Goal: Task Accomplishment & Management: Use online tool/utility

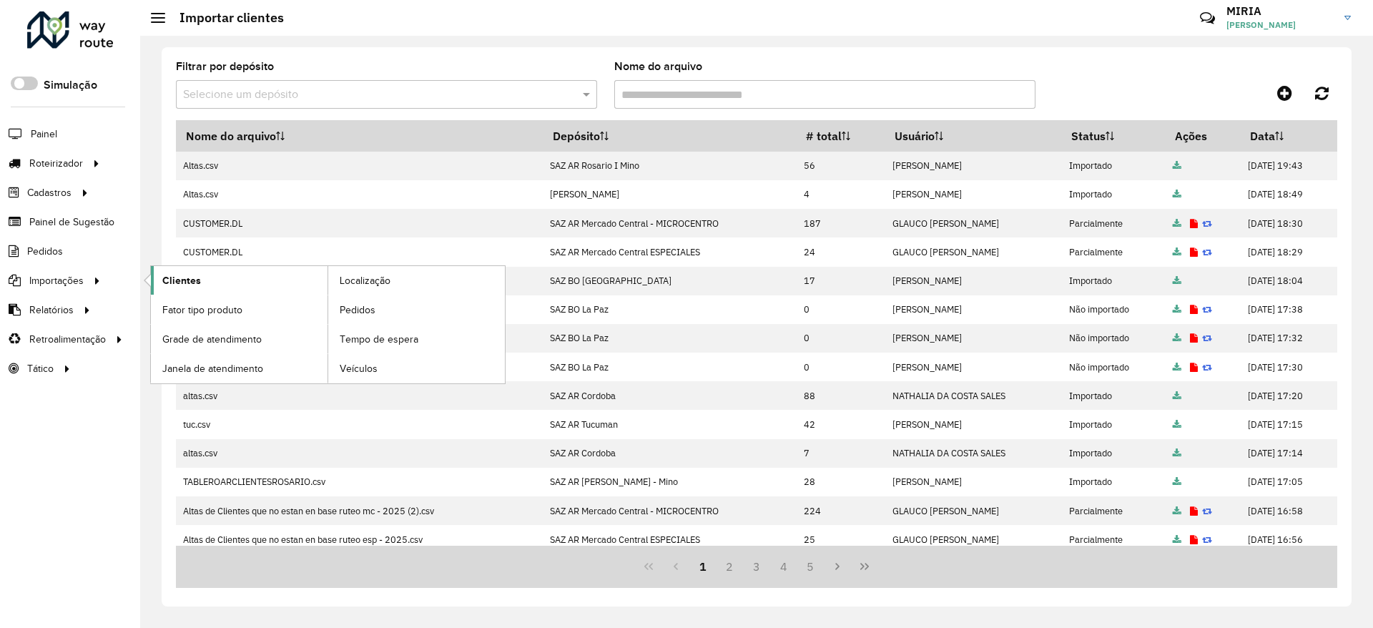
click at [203, 285] on link "Clientes" at bounding box center [239, 280] width 177 height 29
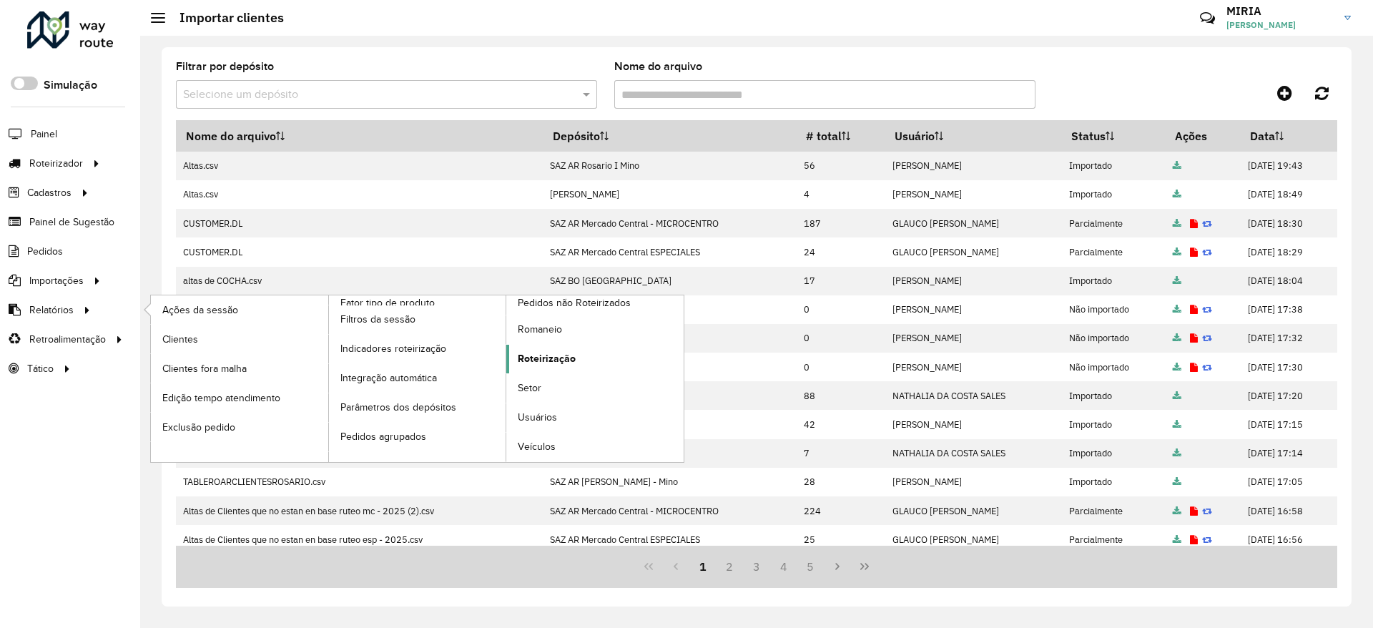
click at [554, 356] on span "Roteirização" at bounding box center [547, 358] width 58 height 15
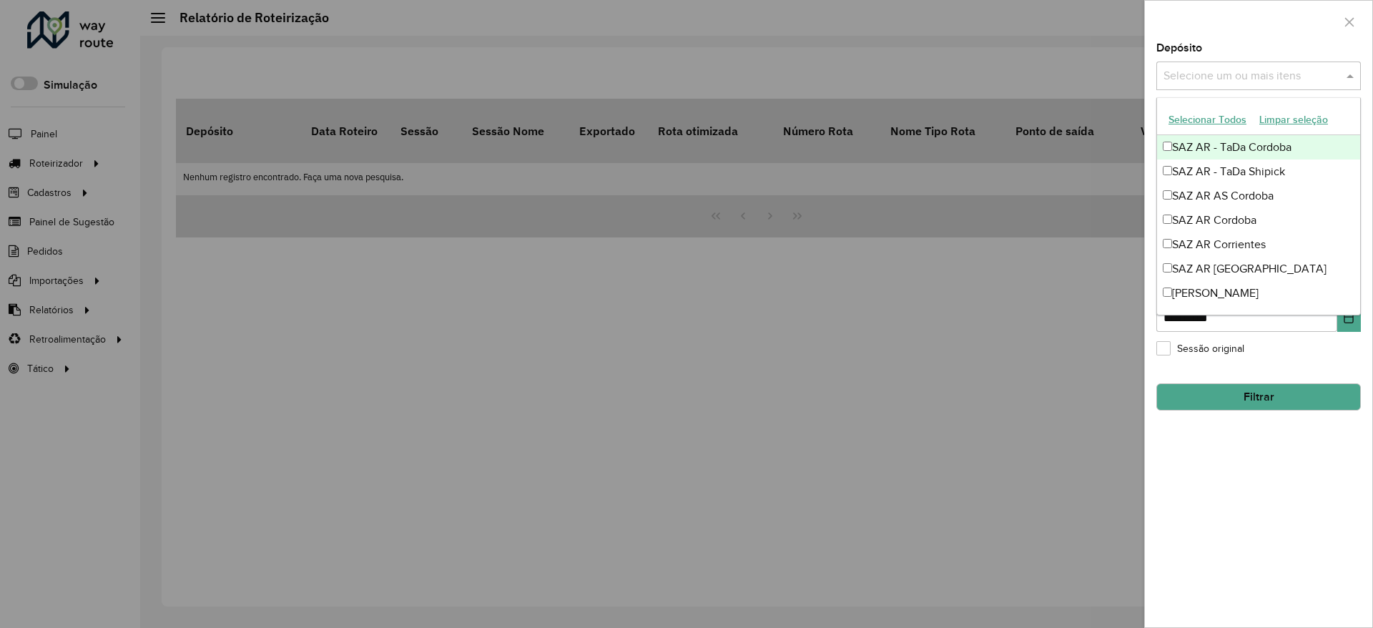
click at [1211, 77] on input "text" at bounding box center [1251, 76] width 183 height 17
click at [1226, 21] on div at bounding box center [1258, 22] width 227 height 42
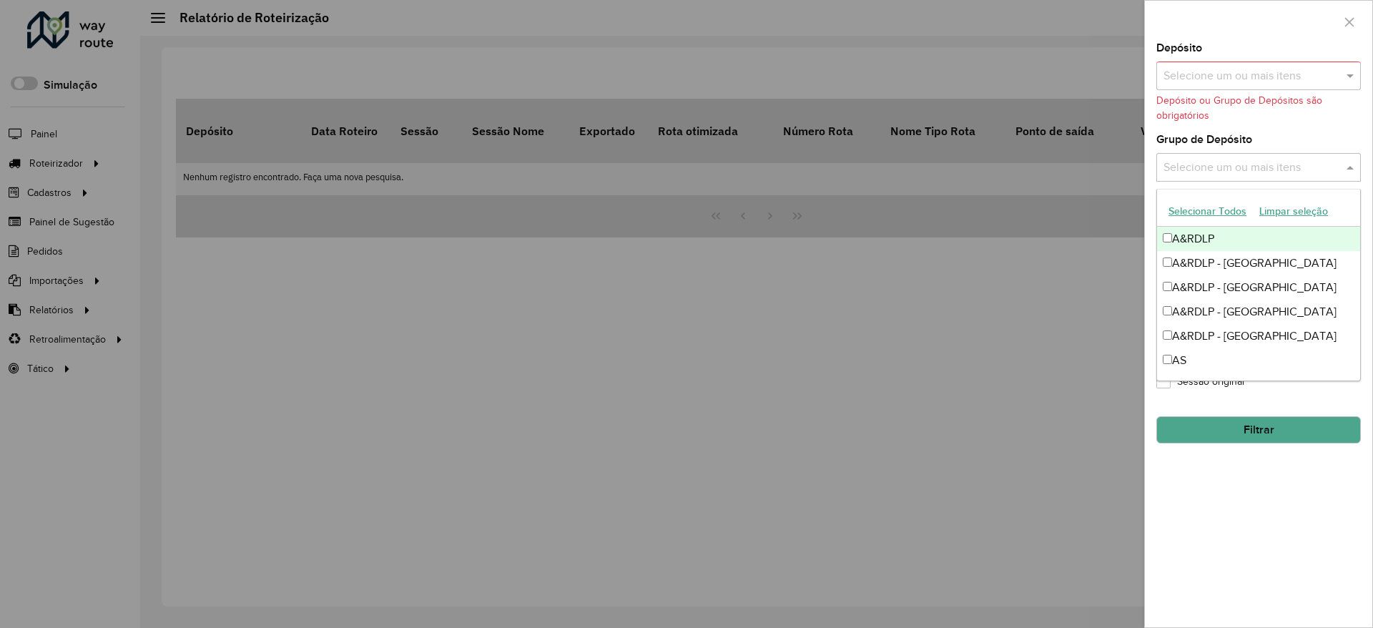
click at [1350, 166] on span at bounding box center [1352, 167] width 18 height 17
click at [1233, 260] on div "A&RDLP - [GEOGRAPHIC_DATA]" at bounding box center [1258, 263] width 203 height 24
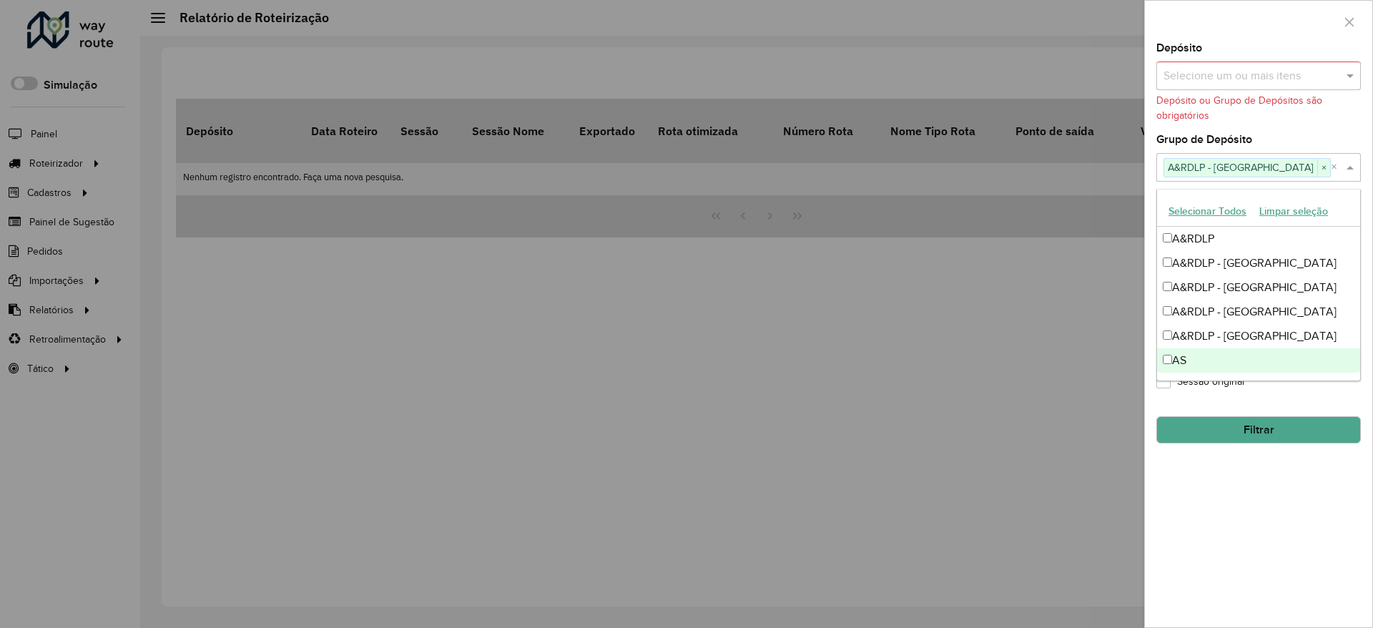
click at [1288, 503] on div "**********" at bounding box center [1258, 335] width 227 height 584
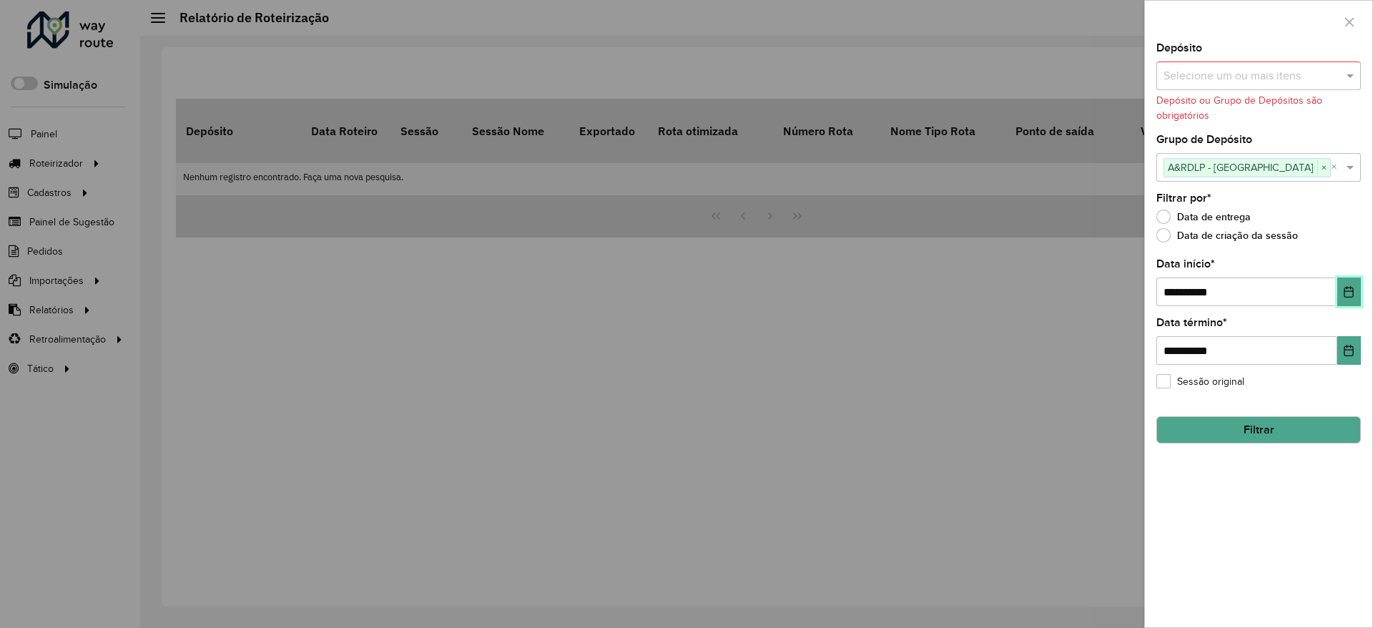
click at [1347, 294] on icon "Choose Date" at bounding box center [1348, 291] width 11 height 11
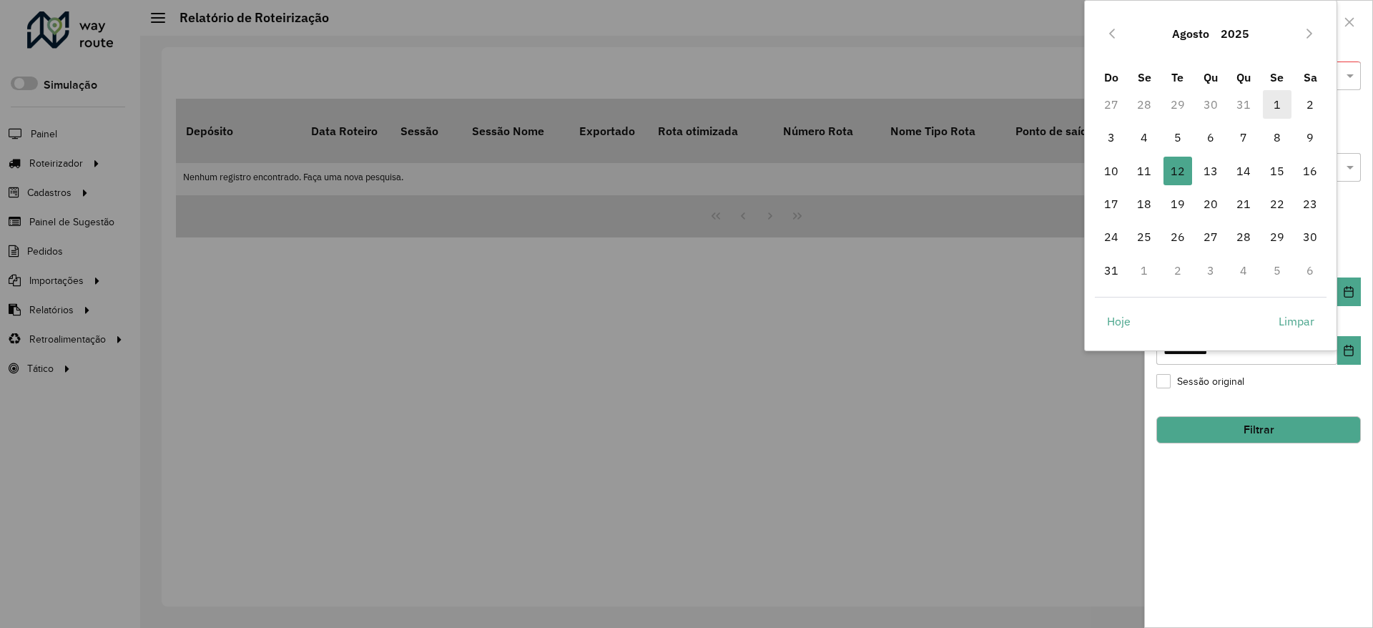
click at [1277, 108] on span "1" at bounding box center [1277, 104] width 29 height 29
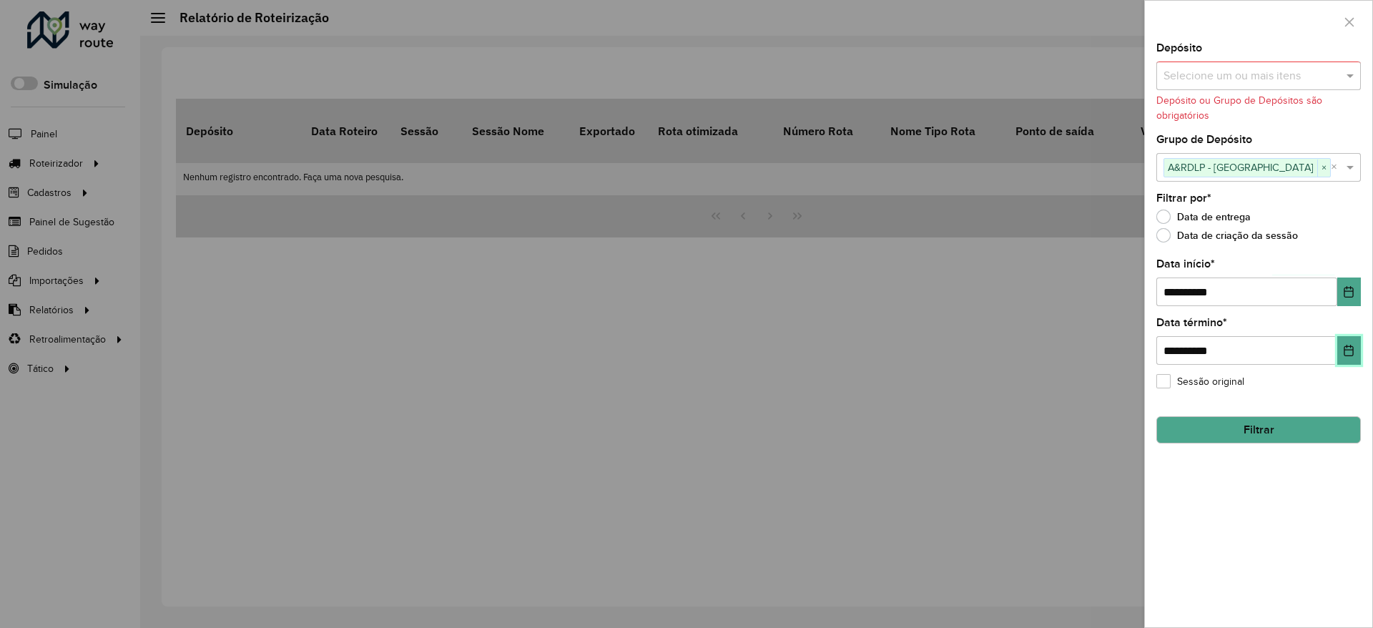
click at [1344, 350] on icon "Choose Date" at bounding box center [1348, 350] width 9 height 11
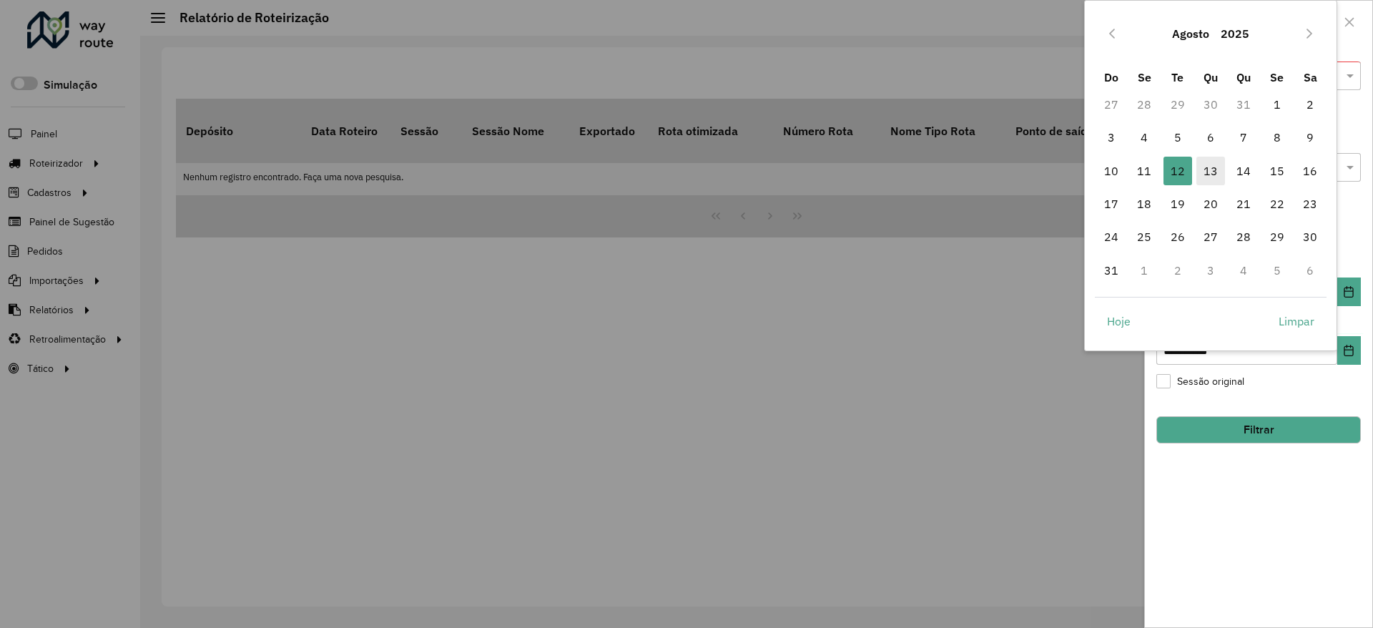
click at [1207, 169] on span "13" at bounding box center [1210, 171] width 29 height 29
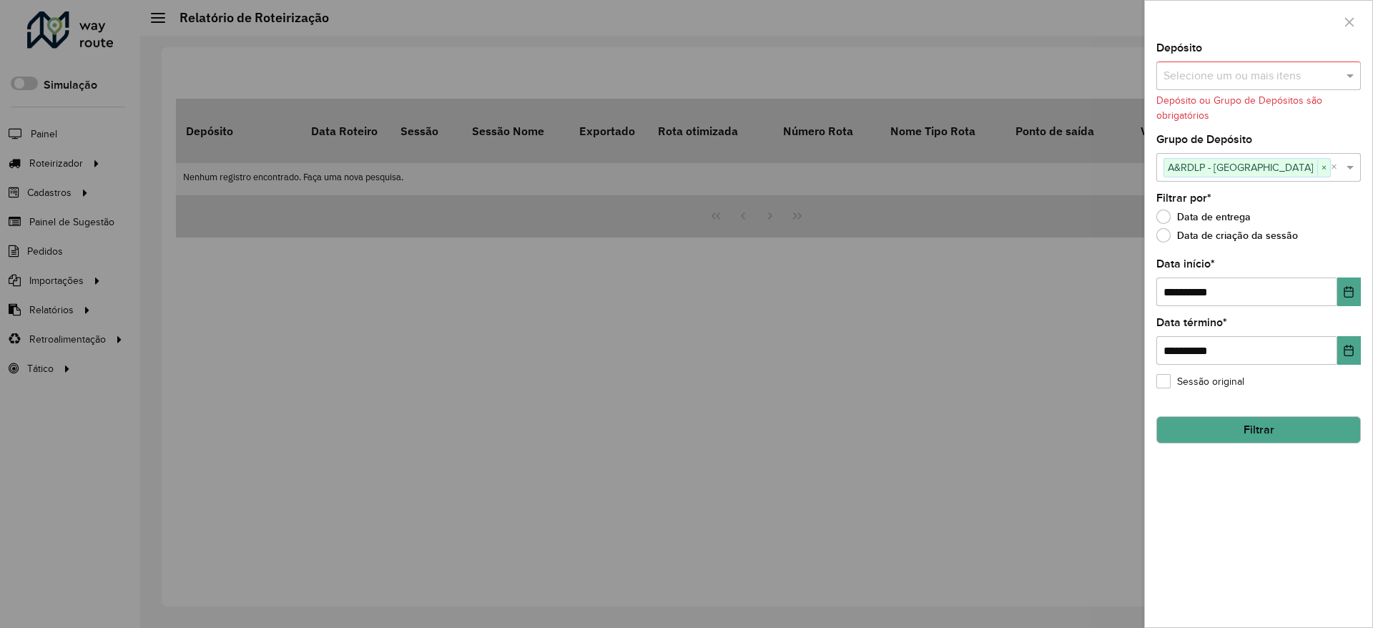
click at [1268, 531] on div "**********" at bounding box center [1258, 335] width 227 height 584
drag, startPoint x: 1268, startPoint y: 423, endPoint x: 1278, endPoint y: 426, distance: 10.4
click at [1278, 426] on button "Filtrar" at bounding box center [1258, 429] width 204 height 27
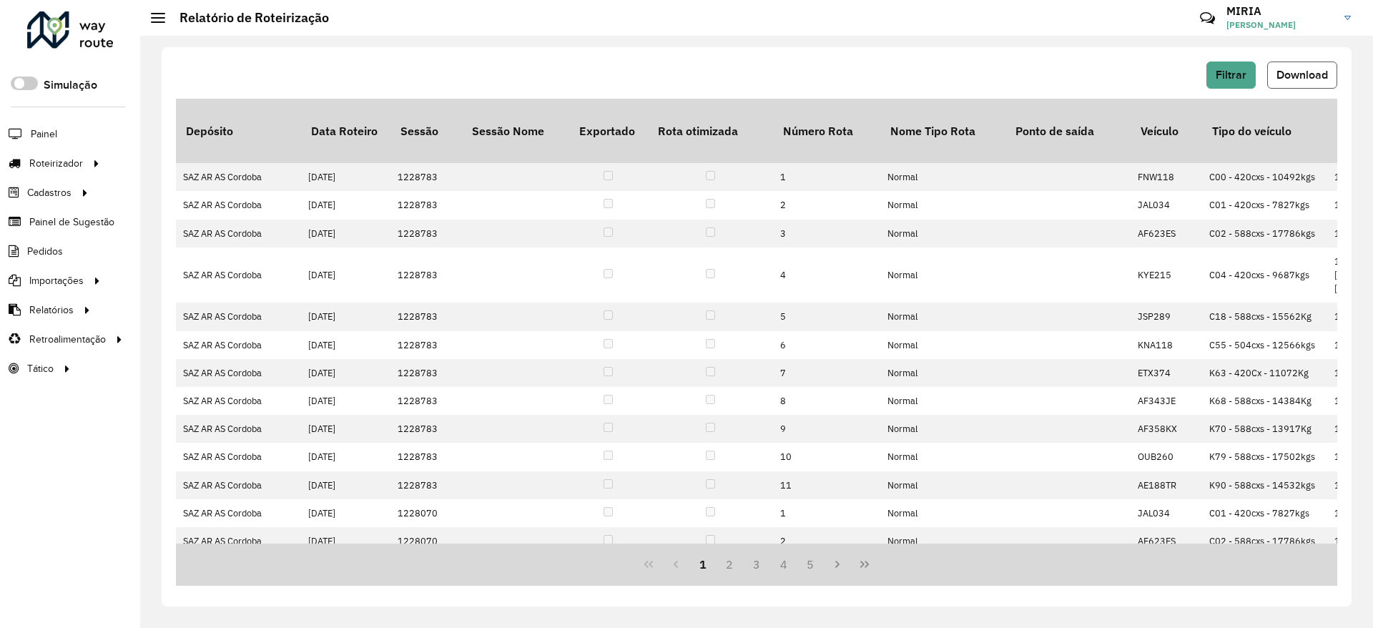
click at [1285, 79] on span "Download" at bounding box center [1301, 75] width 51 height 12
